Goal: Browse casually: Explore the website without a specific task or goal

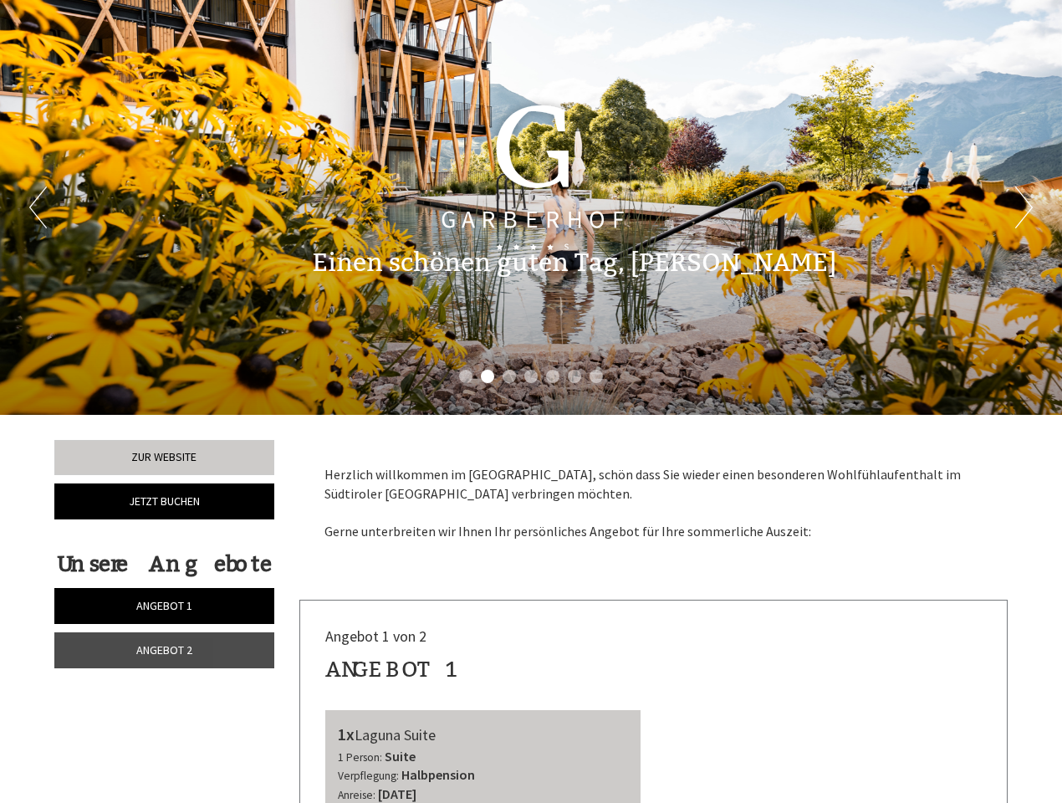
click at [531, 401] on div "Previous Next 1 2 3 4 5 6 7" at bounding box center [531, 207] width 1062 height 415
click at [38, 207] on button "Previous" at bounding box center [38, 208] width 18 height 42
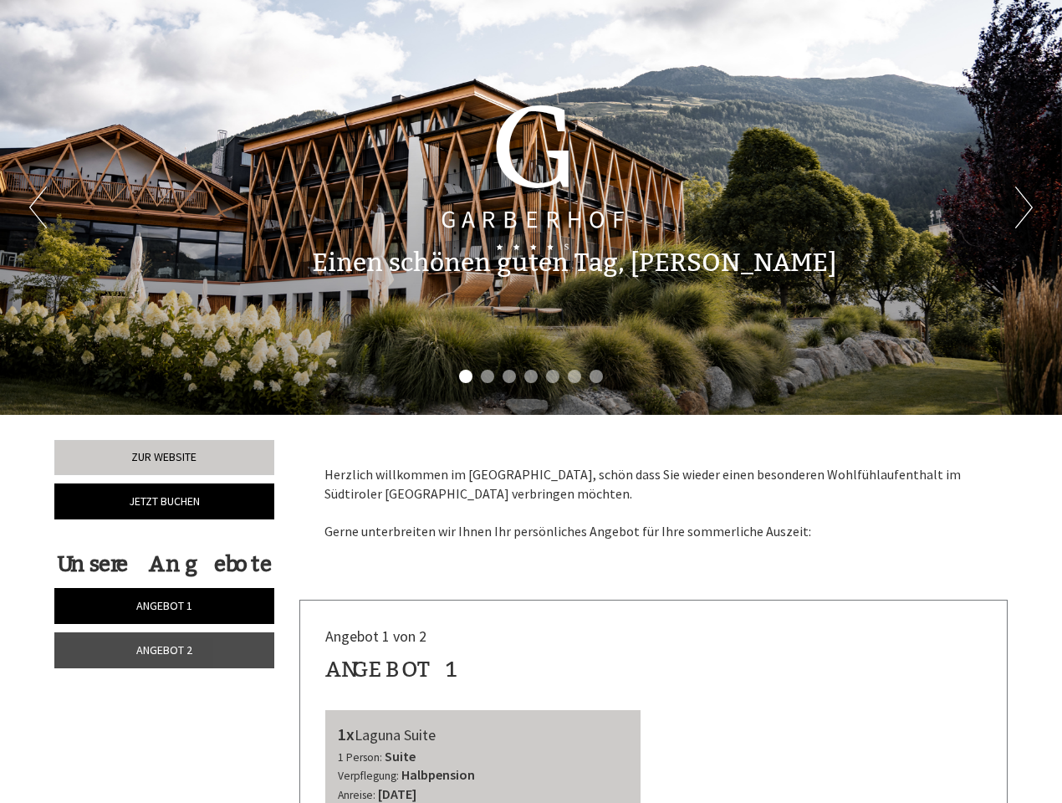
click at [1024, 207] on button "Next" at bounding box center [1024, 208] width 18 height 42
click at [466, 376] on li "1" at bounding box center [465, 376] width 13 height 13
click at [488, 376] on li "2" at bounding box center [487, 376] width 13 height 13
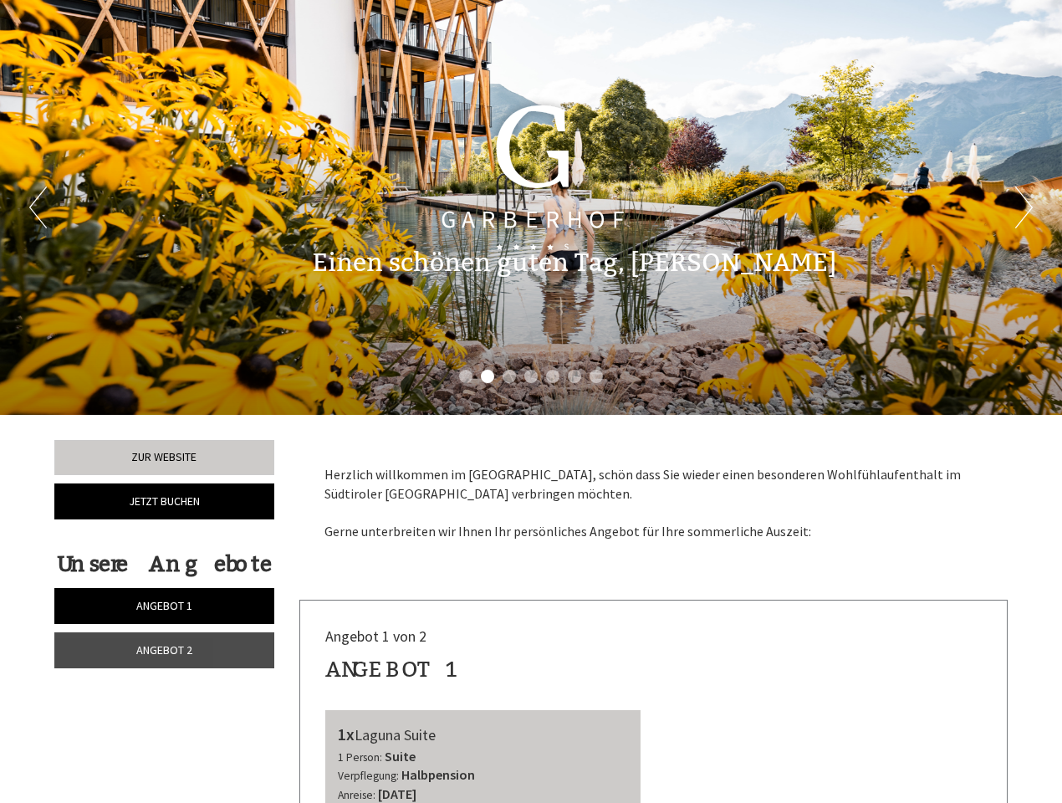
click at [509, 376] on li "3" at bounding box center [509, 376] width 13 height 13
click at [531, 376] on li "4" at bounding box center [530, 376] width 13 height 13
click at [553, 376] on li "5" at bounding box center [552, 376] width 13 height 13
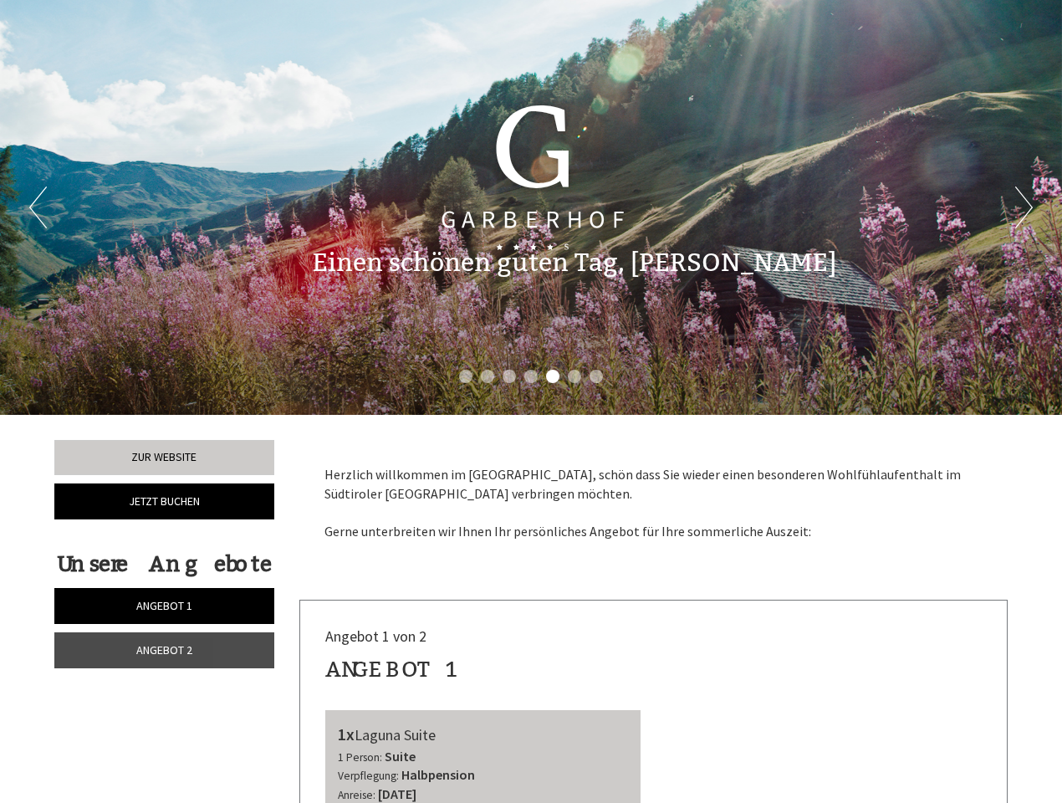
click at [575, 376] on li "6" at bounding box center [574, 376] width 13 height 13
click at [596, 376] on li "7" at bounding box center [596, 376] width 13 height 13
